Goal: Subscribe to service/newsletter

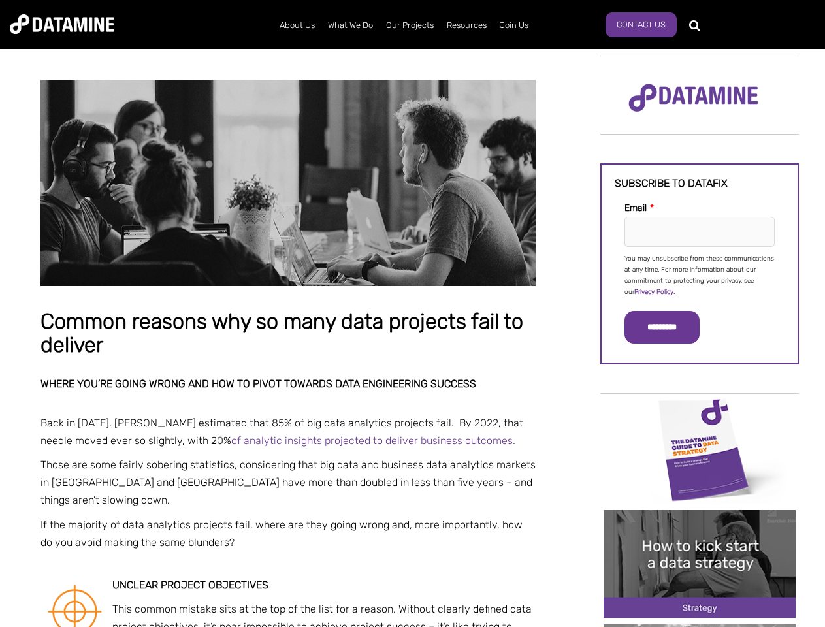
click at [699, 274] on p "You may unsubscribe from these communications at any time. For more information…" at bounding box center [699, 275] width 150 height 44
click at [669, 327] on input "*********" at bounding box center [661, 327] width 75 height 33
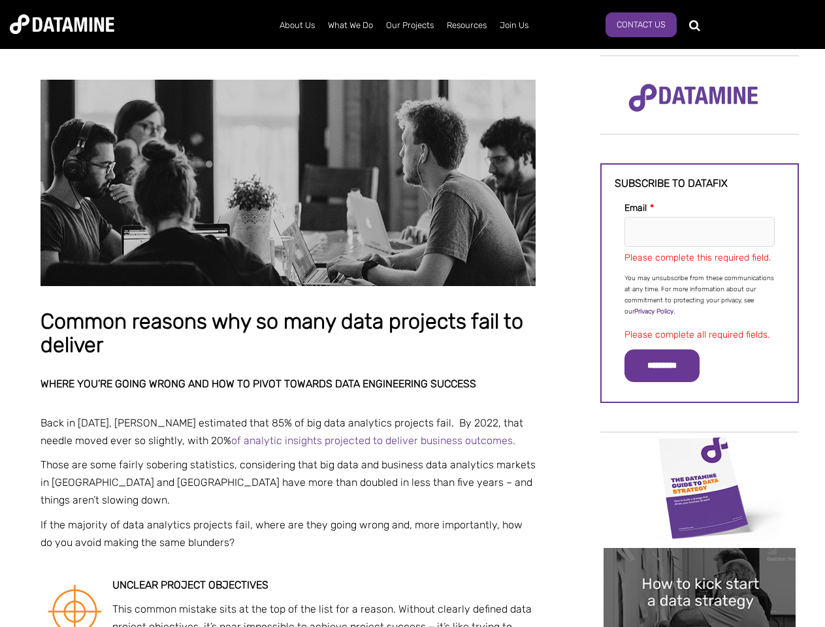
click at [699, 449] on img "Image grid with {{ image_count }} images." at bounding box center [699, 488] width 192 height 108
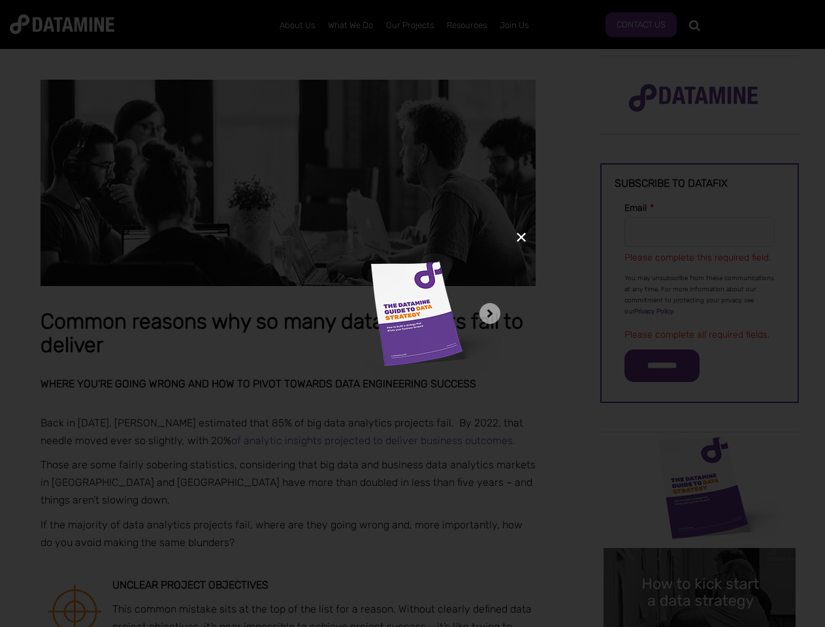
click at [699, 449] on div "✕" at bounding box center [412, 313] width 825 height 627
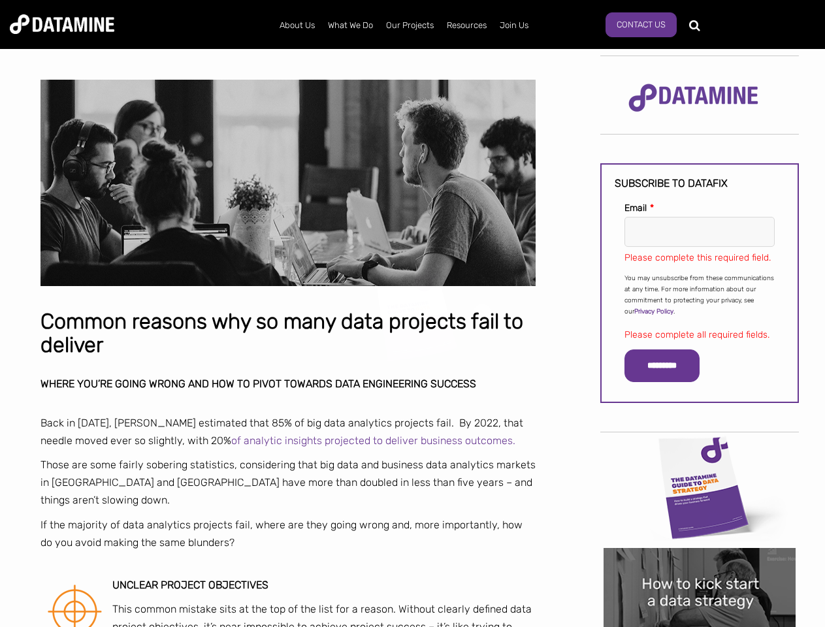
click at [699, 563] on div "✕" at bounding box center [412, 313] width 825 height 627
click at [699, 625] on img "Image grid with {{ image_count }} images." at bounding box center [699, 602] width 192 height 108
click at [699, 625] on div "✕" at bounding box center [412, 313] width 825 height 627
